Goal: Information Seeking & Learning: Learn about a topic

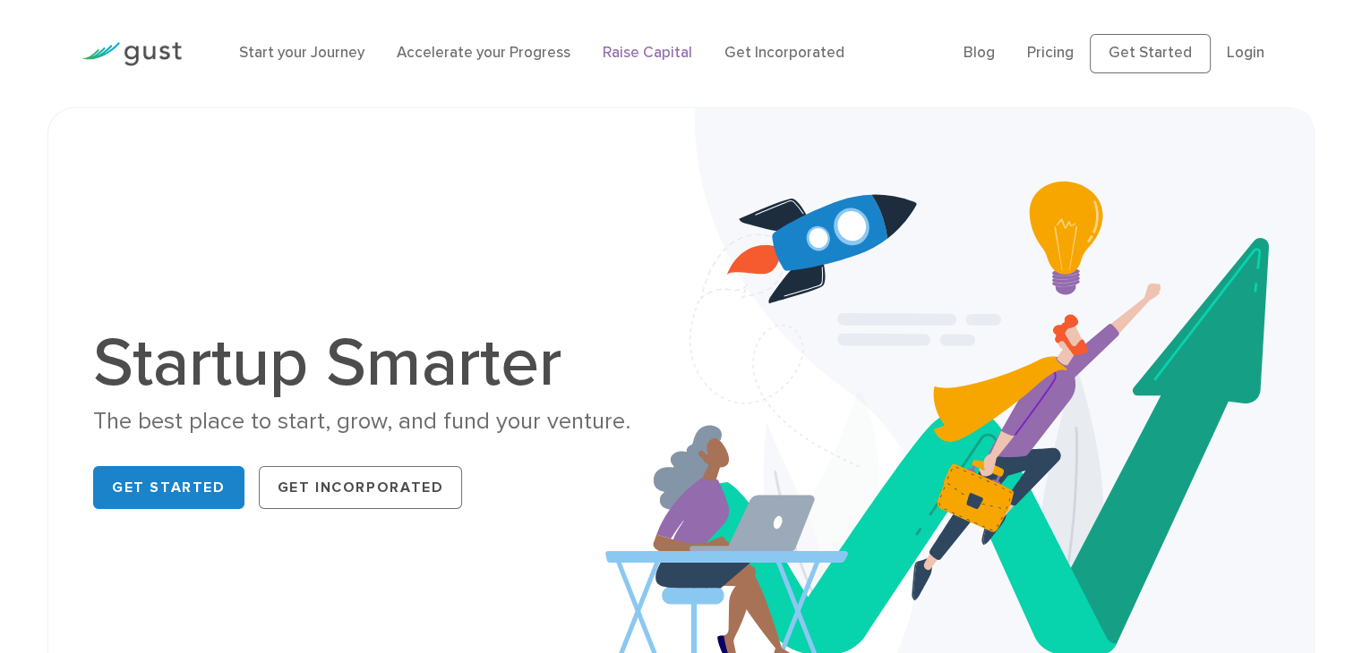
click at [663, 59] on link "Raise Capital" at bounding box center [647, 53] width 90 height 18
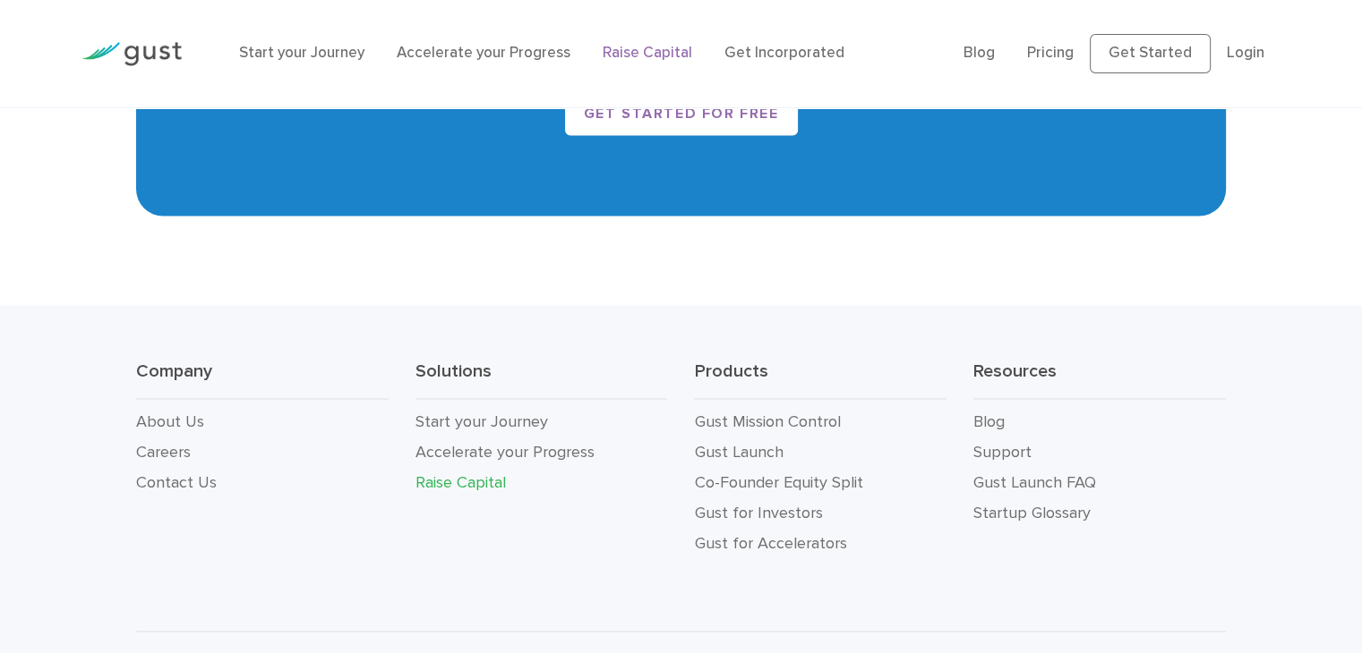
scroll to position [3262, 0]
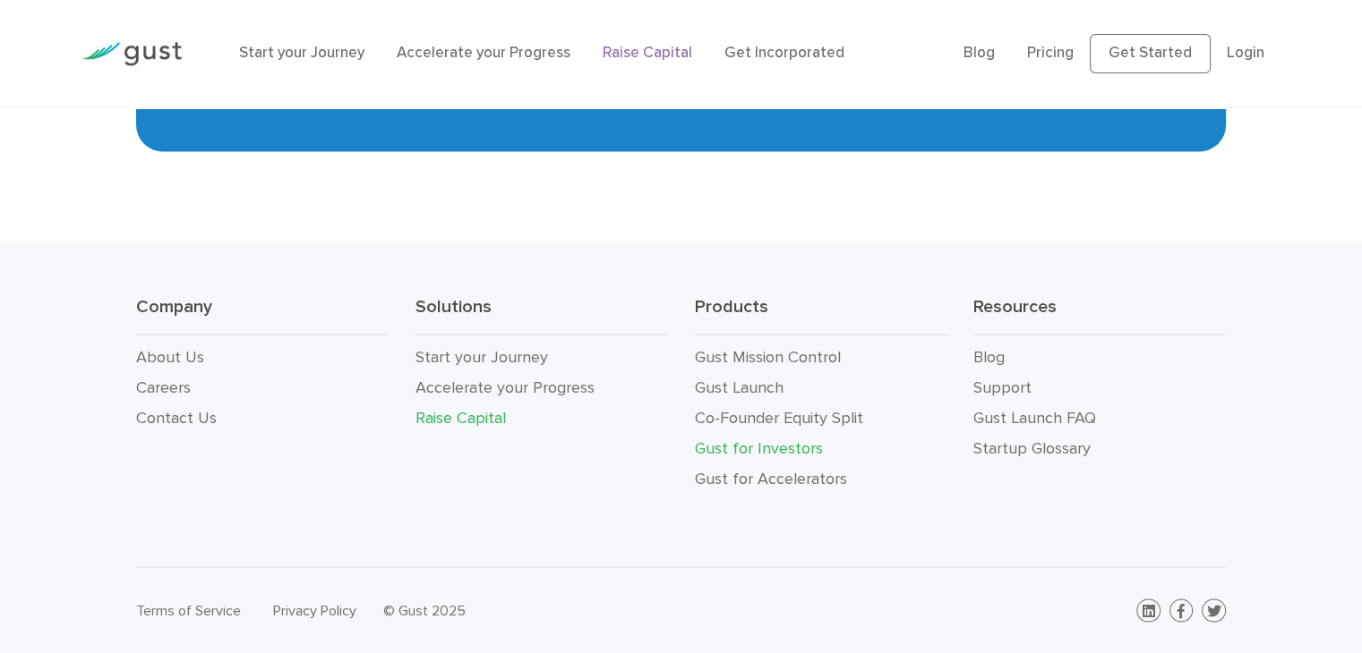
click at [752, 442] on link "Gust for Investors" at bounding box center [758, 448] width 128 height 19
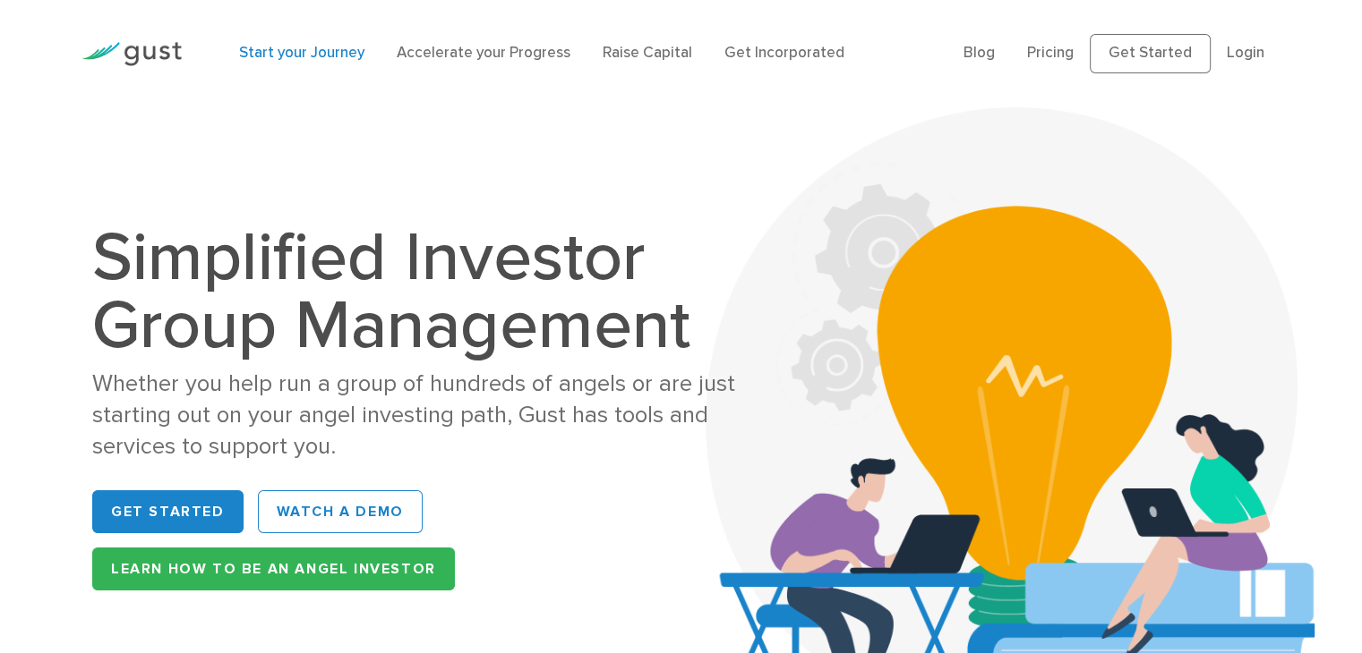
click at [286, 47] on link "Start your Journey" at bounding box center [301, 53] width 125 height 18
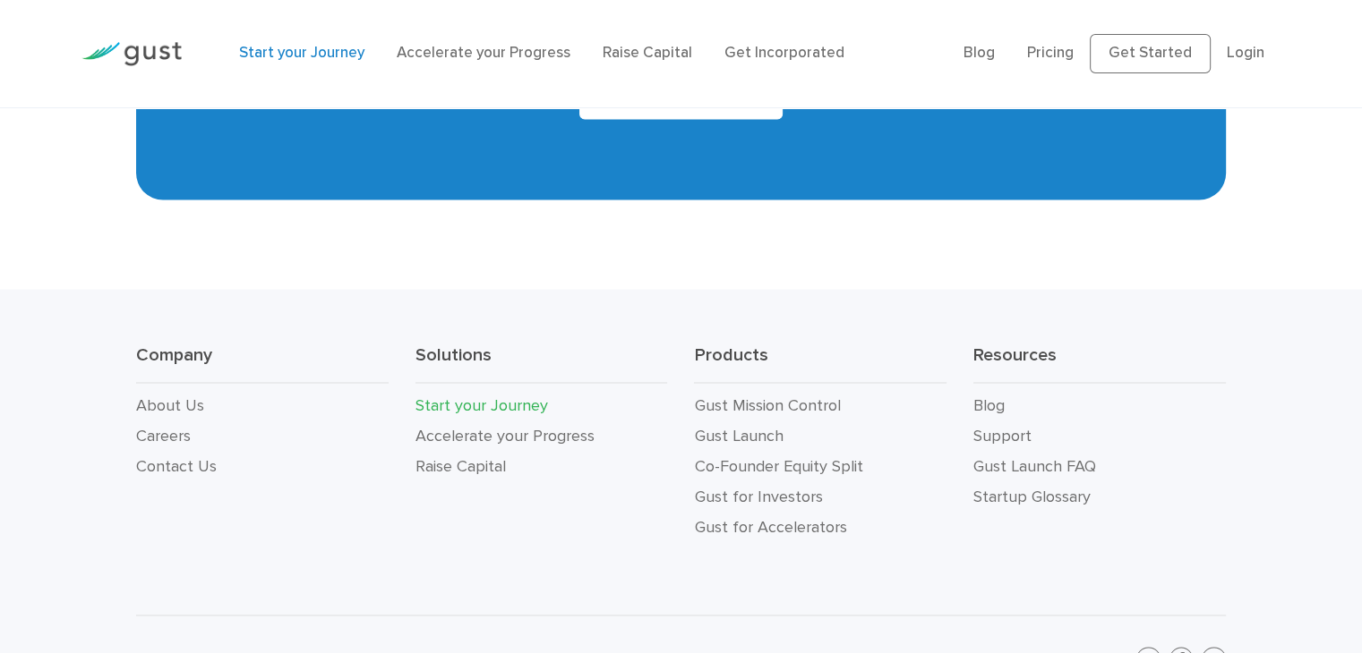
scroll to position [3498, 0]
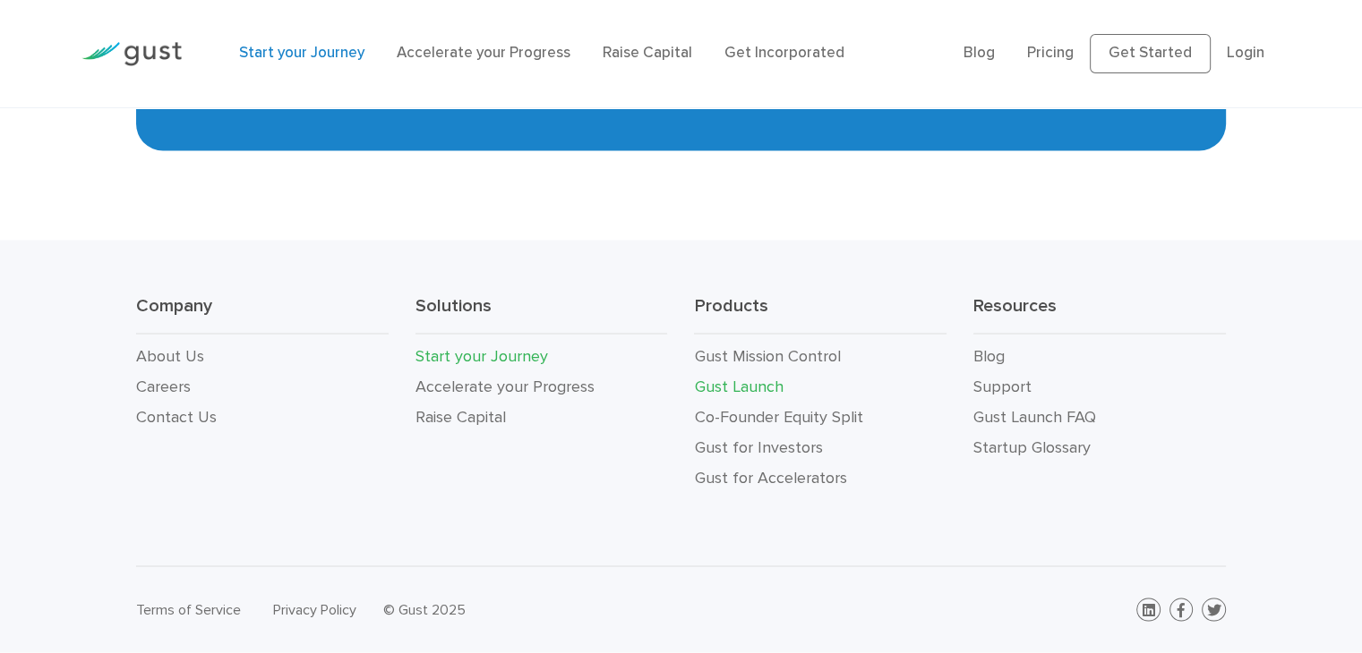
click at [705, 381] on link "Gust Launch" at bounding box center [738, 387] width 89 height 19
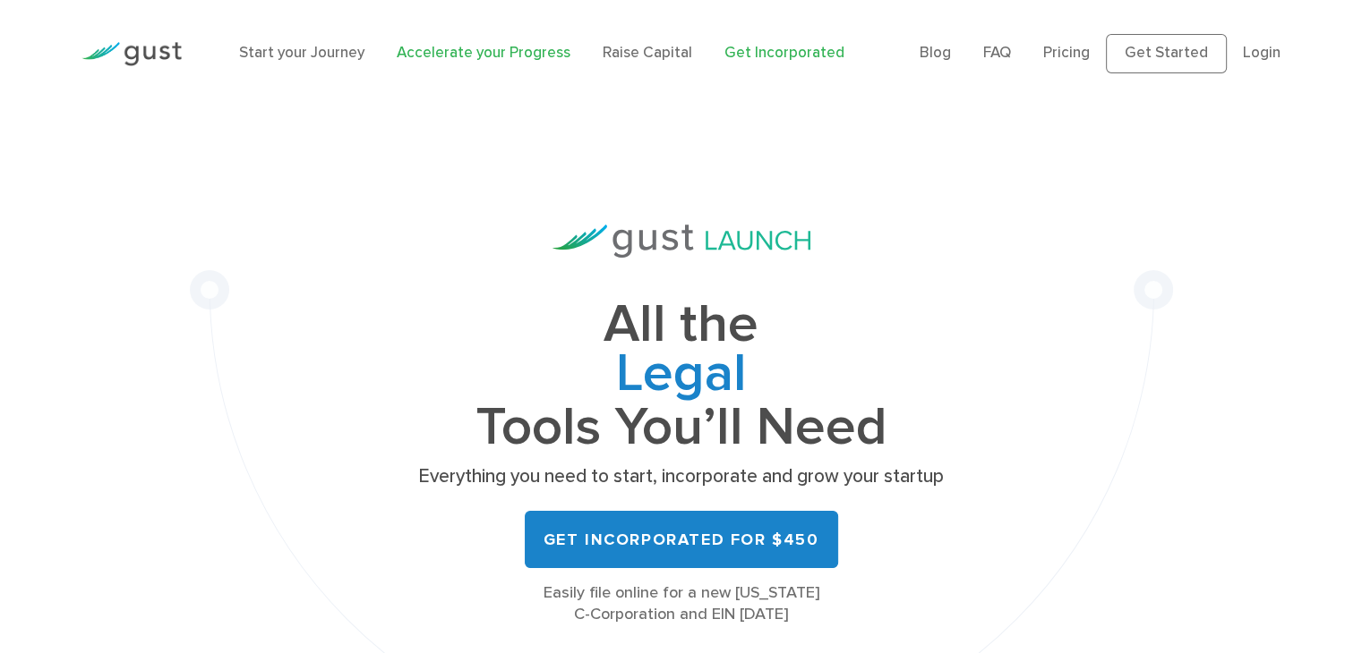
click at [477, 53] on link "Accelerate your Progress" at bounding box center [484, 53] width 174 height 18
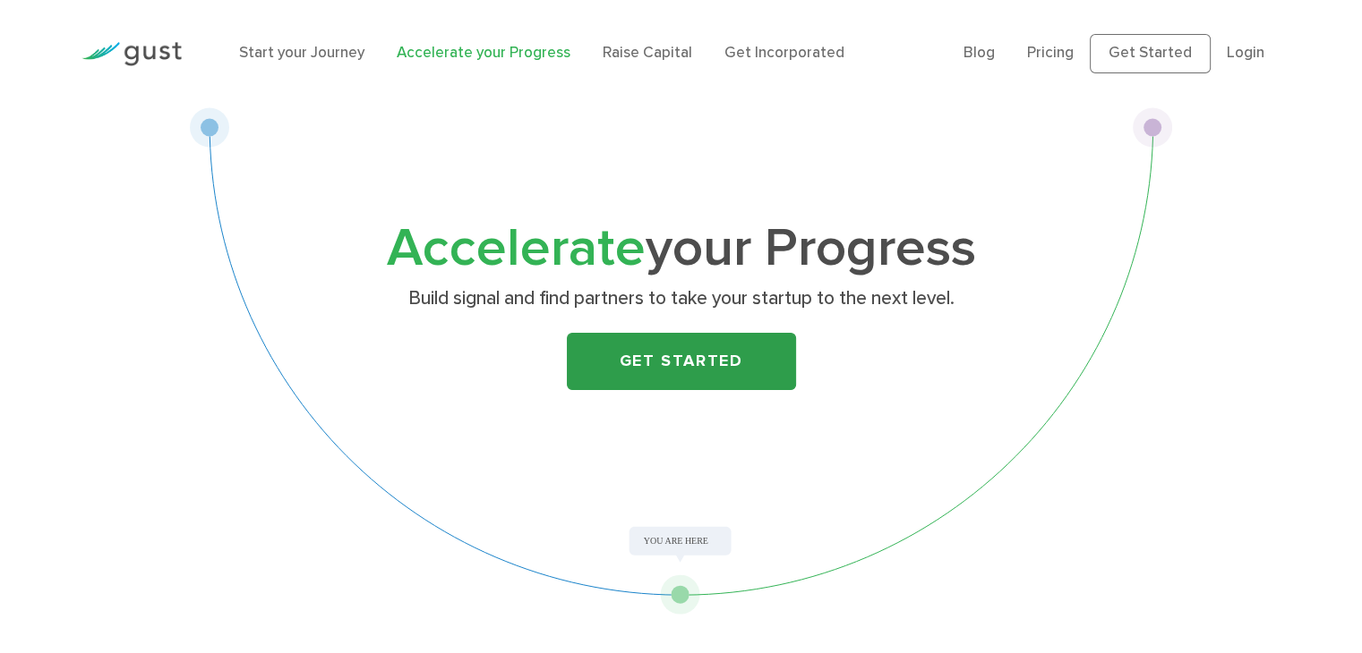
click at [691, 386] on link "Get Started" at bounding box center [681, 361] width 229 height 57
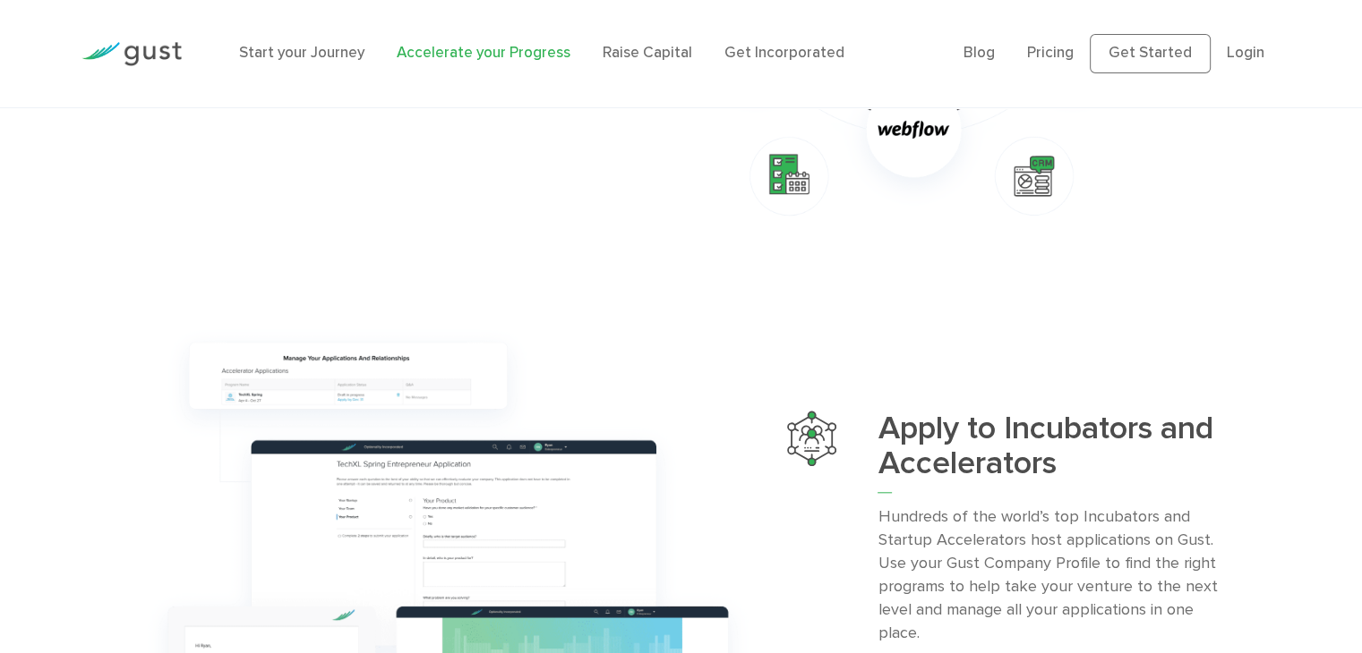
scroll to position [1639, 0]
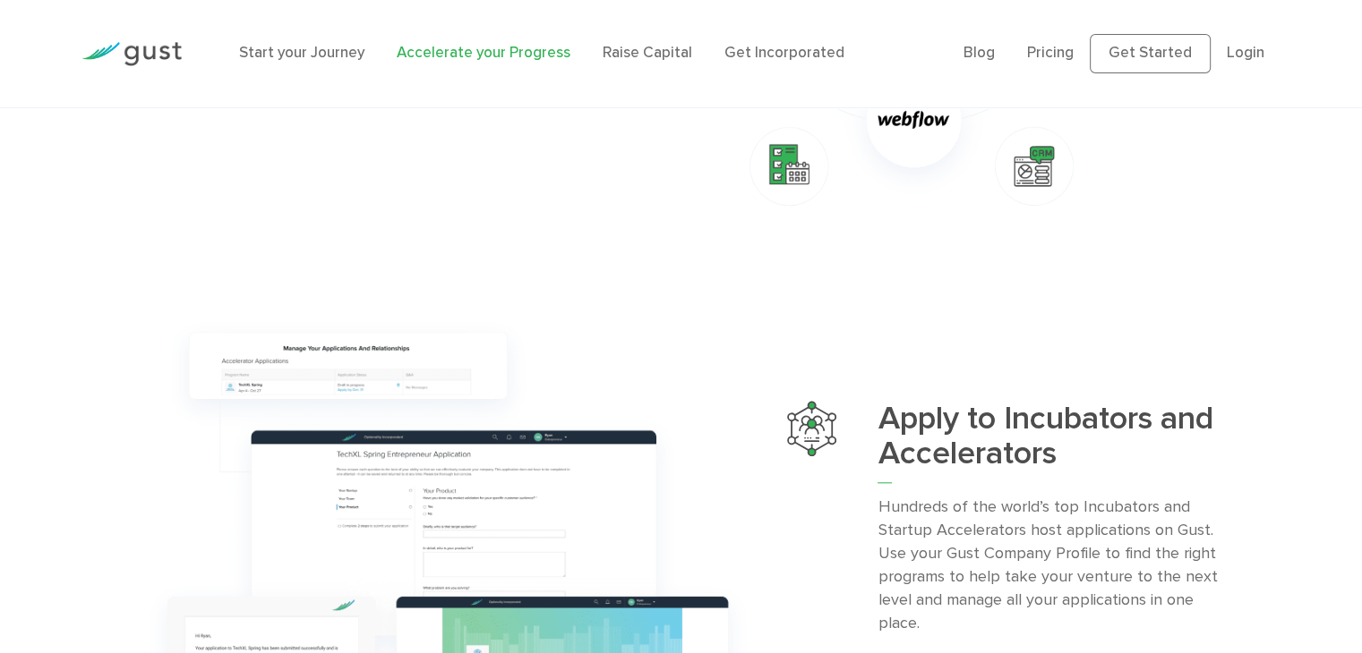
drag, startPoint x: 1357, startPoint y: 329, endPoint x: 1358, endPoint y: 346, distance: 17.0
click at [1358, 346] on div "Apply to Incubators and Accelerators Hundreds of the world’s top Incubators and…" at bounding box center [681, 556] width 1362 height 496
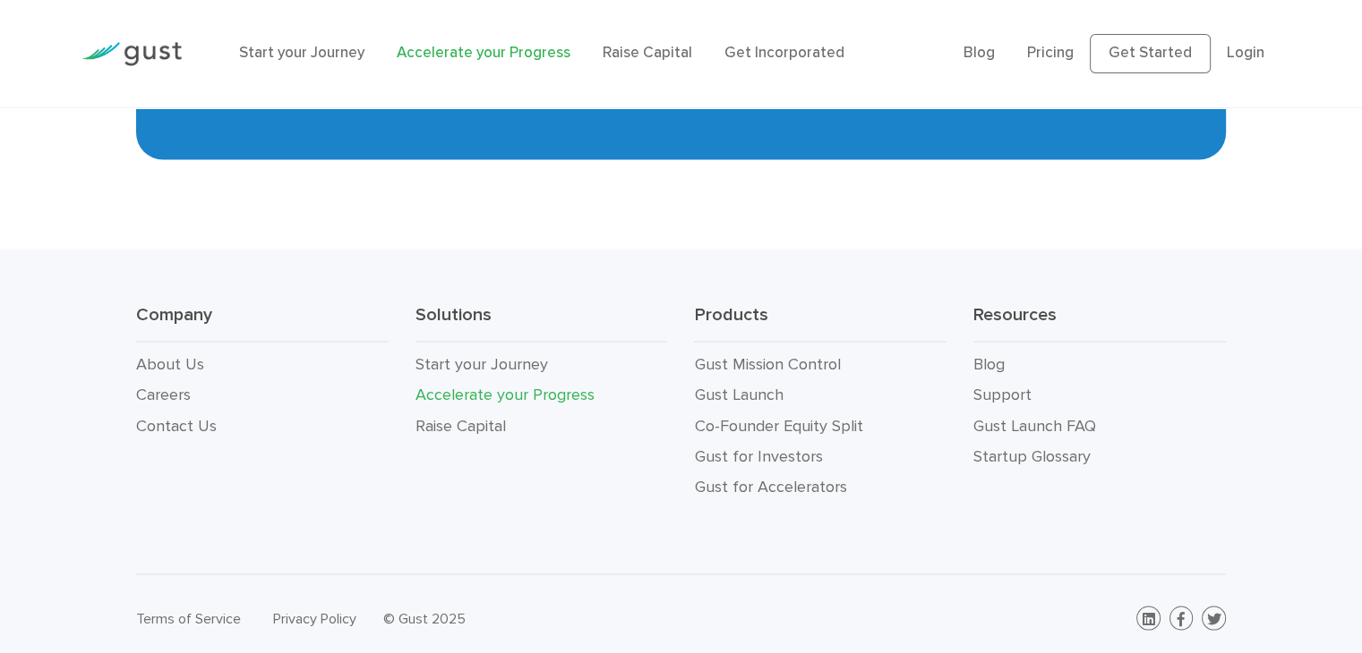
scroll to position [3323, 0]
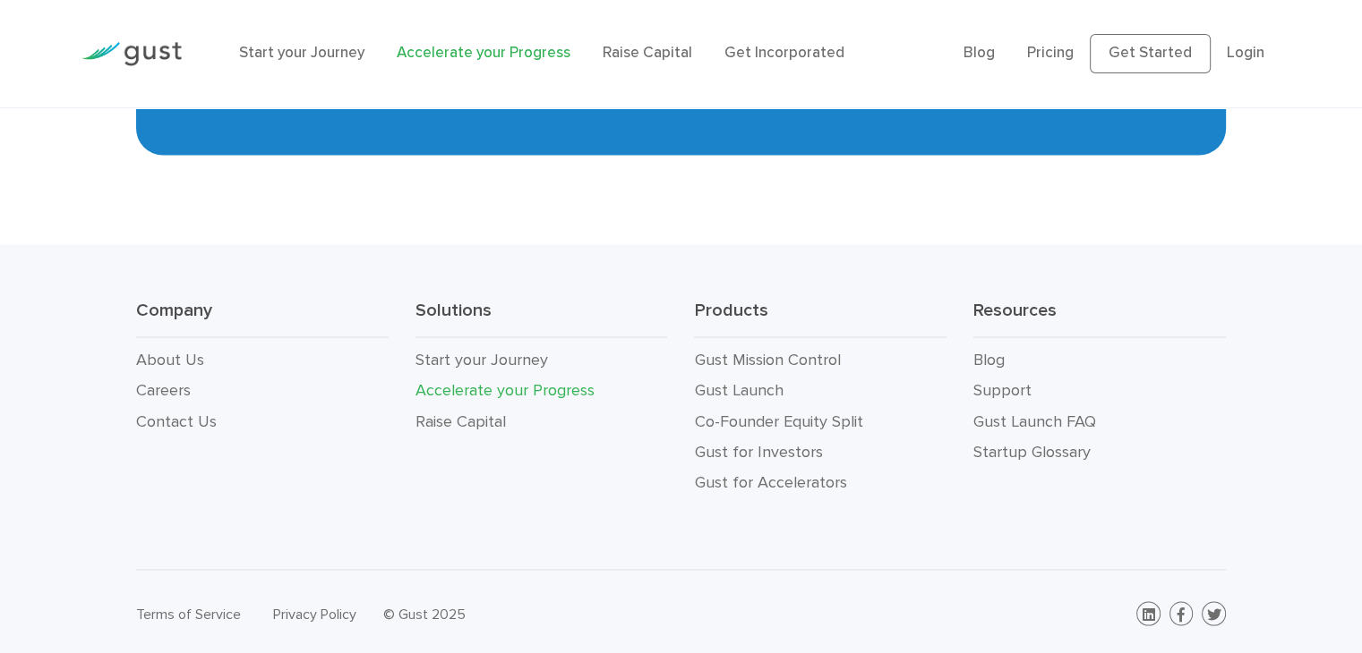
drag, startPoint x: 1350, startPoint y: 585, endPoint x: 1352, endPoint y: 605, distance: 19.8
click at [1352, 605] on div "Terms of Service Privacy Policy © Gust 2025" at bounding box center [681, 613] width 1362 height 88
drag, startPoint x: 1352, startPoint y: 605, endPoint x: 1353, endPoint y: 617, distance: 11.7
click at [1353, 617] on div "Terms of Service Privacy Policy © Gust 2025" at bounding box center [681, 613] width 1362 height 88
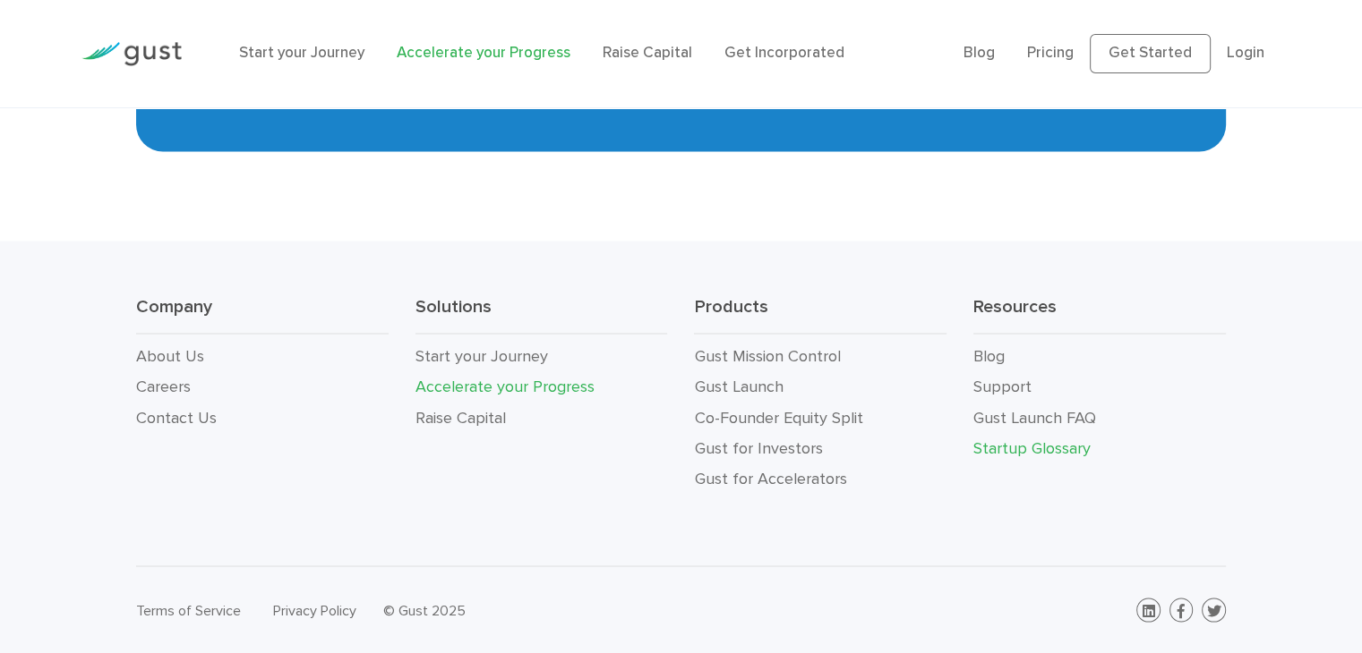
click at [980, 442] on link "Startup Glossary" at bounding box center [1031, 448] width 117 height 19
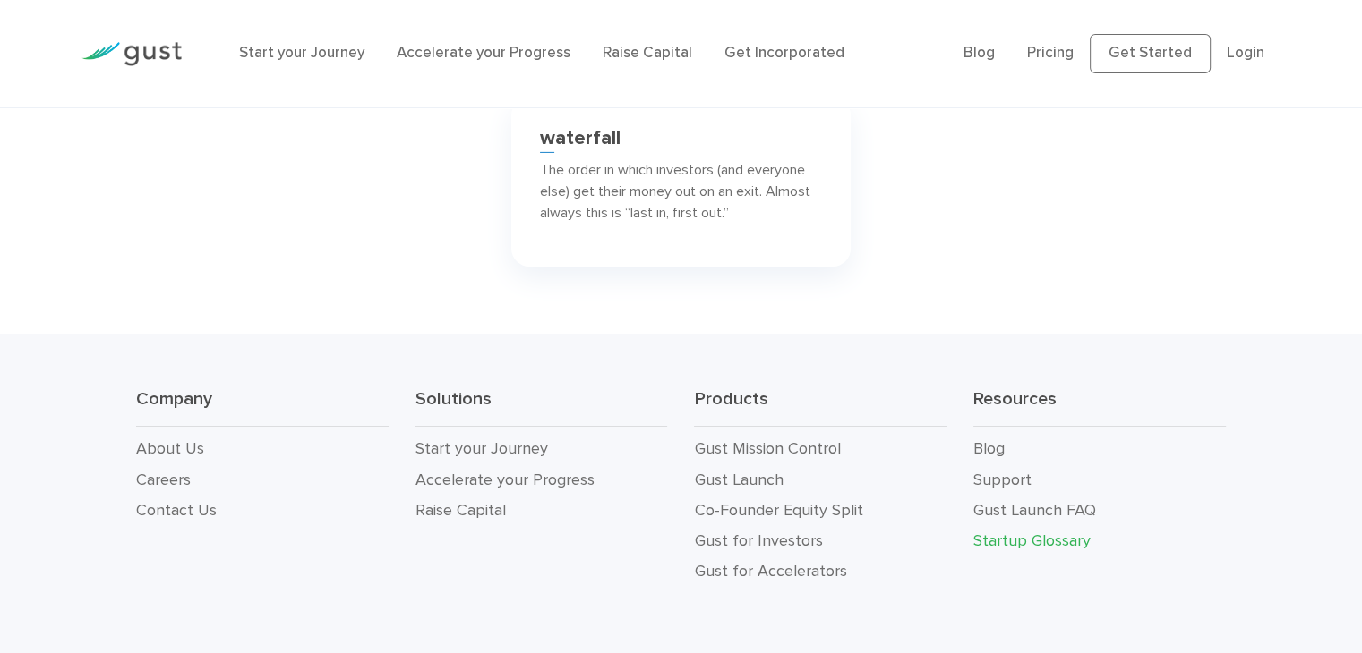
scroll to position [12697, 0]
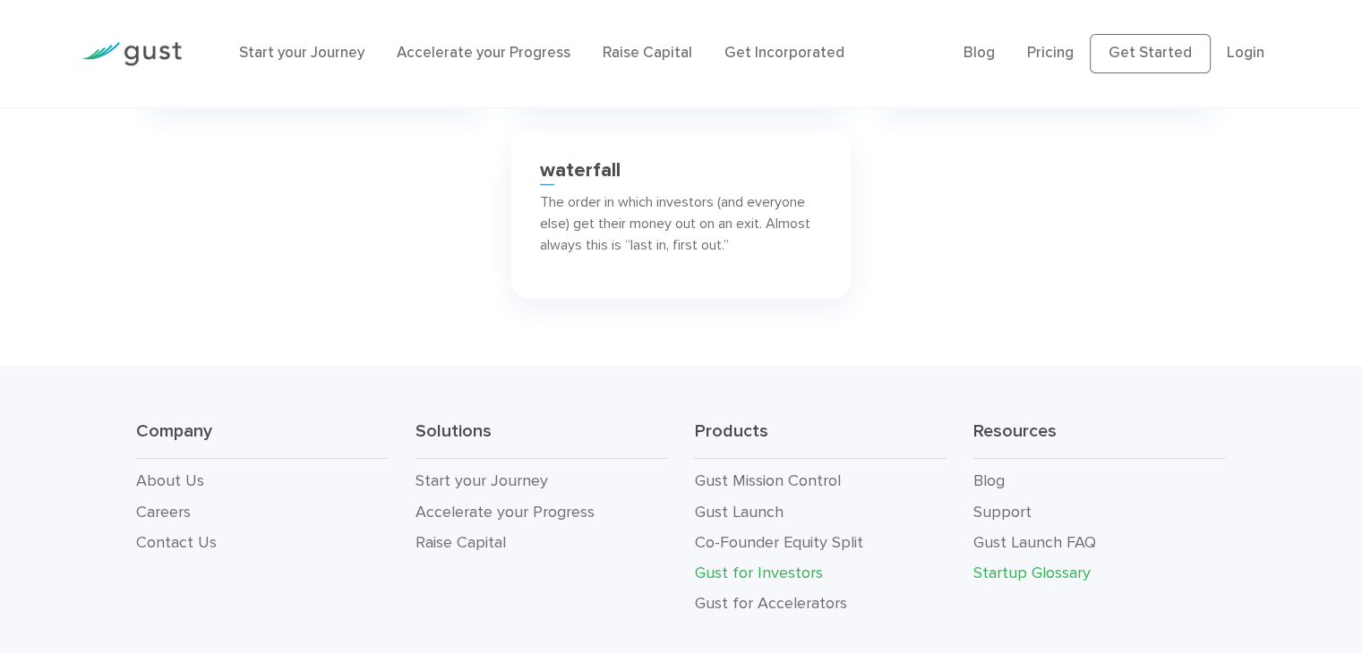
click at [727, 564] on link "Gust for Investors" at bounding box center [758, 573] width 128 height 19
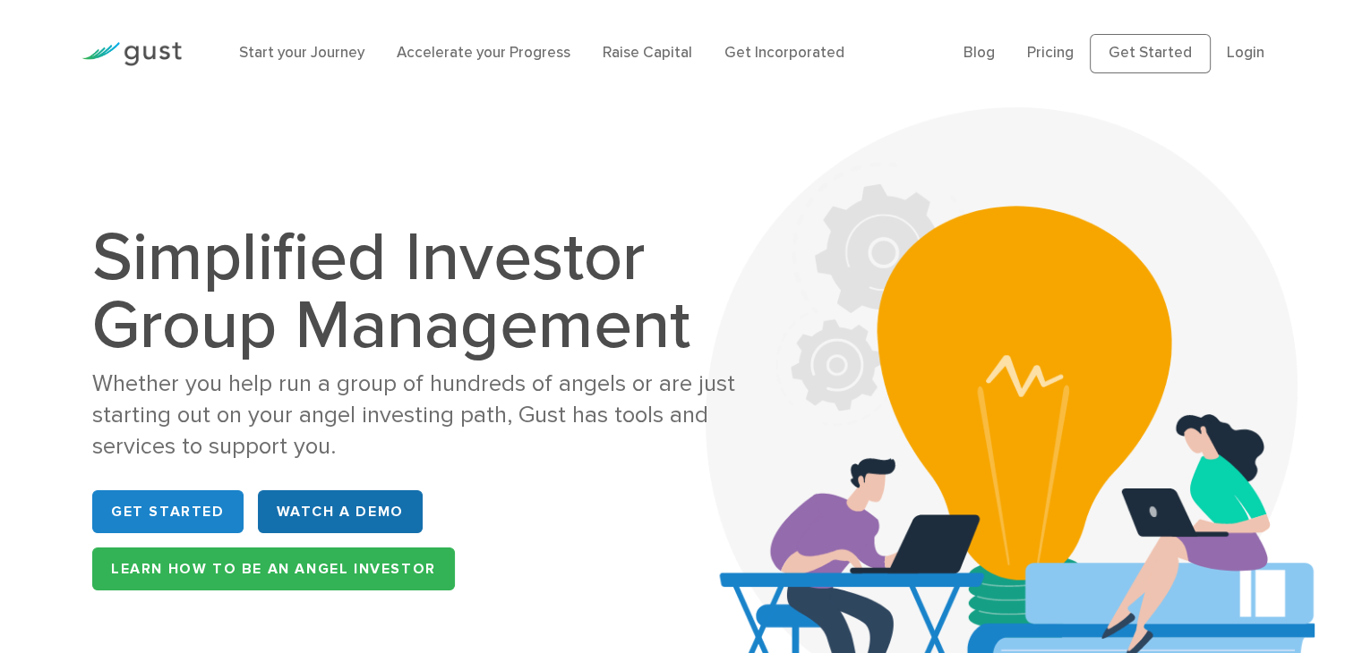
click at [286, 511] on link "WATCH A DEMO" at bounding box center [340, 512] width 165 height 43
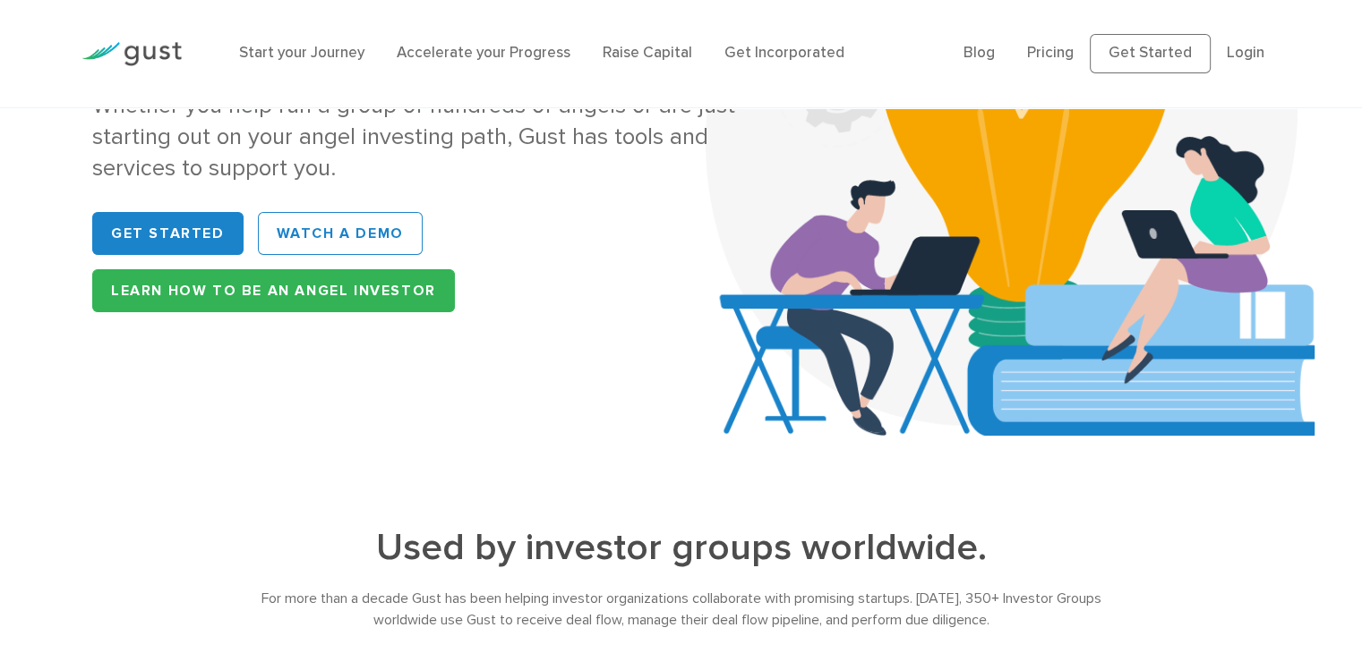
scroll to position [228, 0]
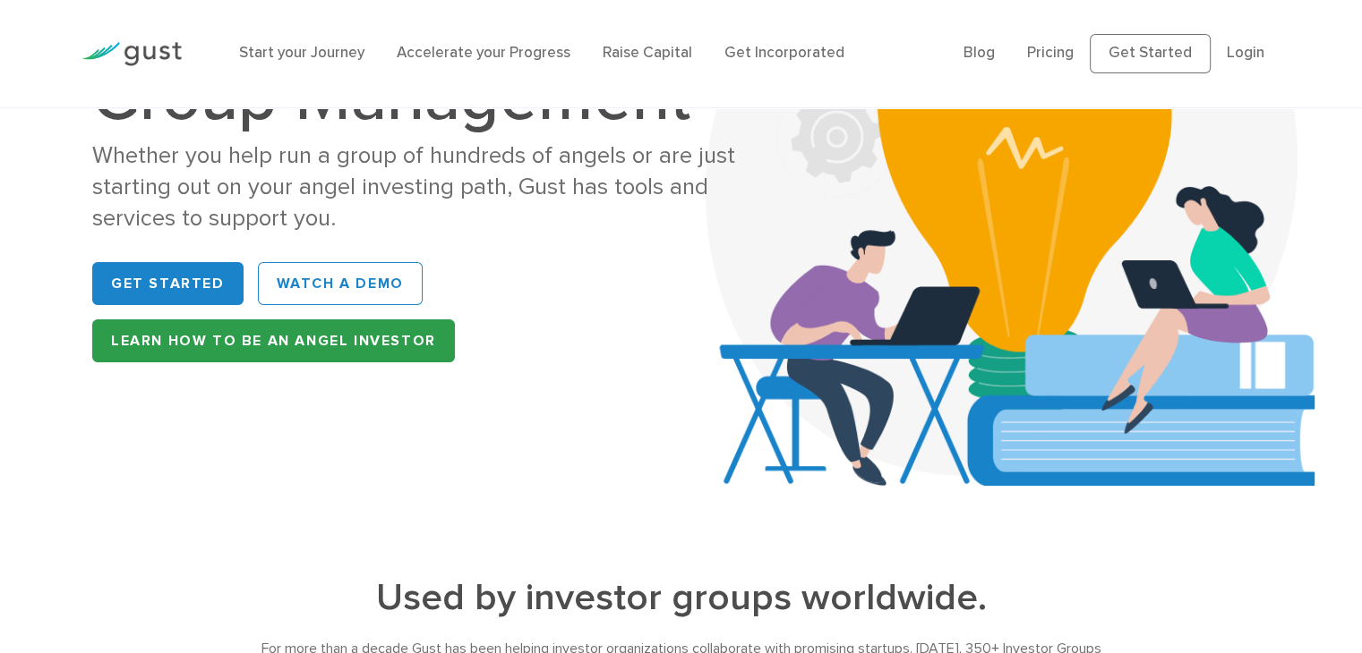
click at [305, 348] on link "Learn How to be an Angel Investor" at bounding box center [273, 341] width 363 height 43
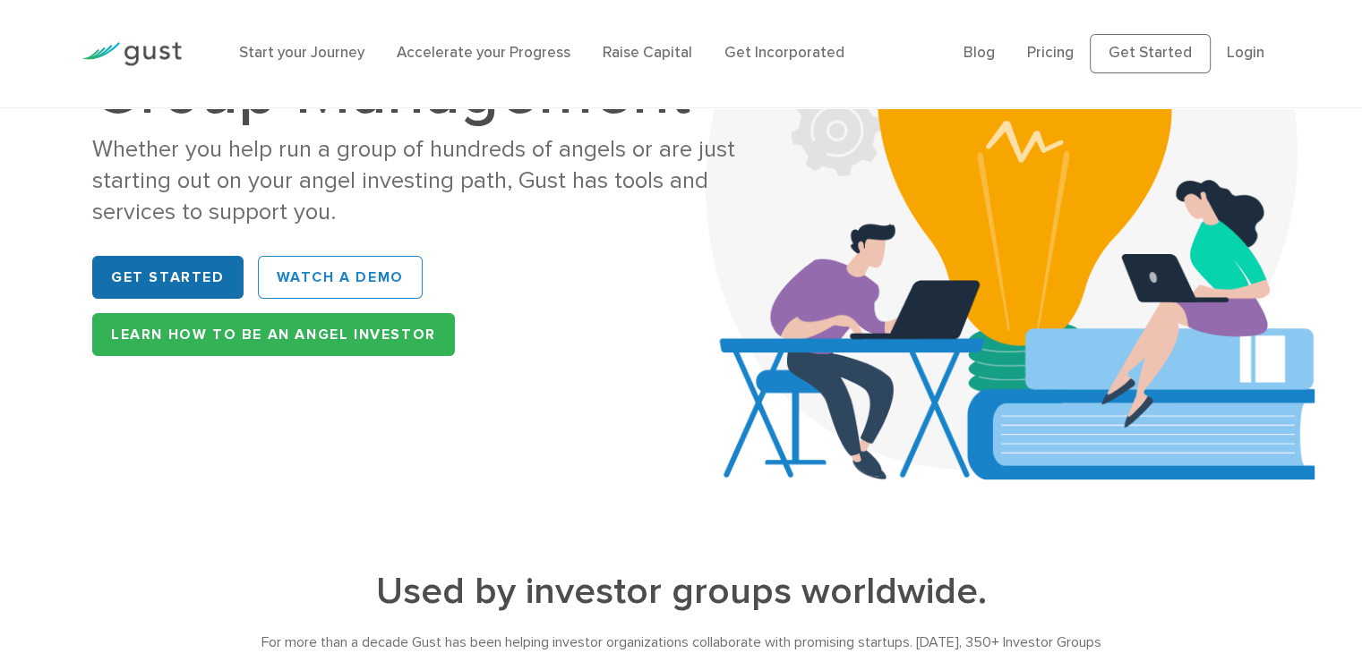
click at [159, 278] on link "Get Started" at bounding box center [167, 277] width 151 height 43
